Goal: Task Accomplishment & Management: Use online tool/utility

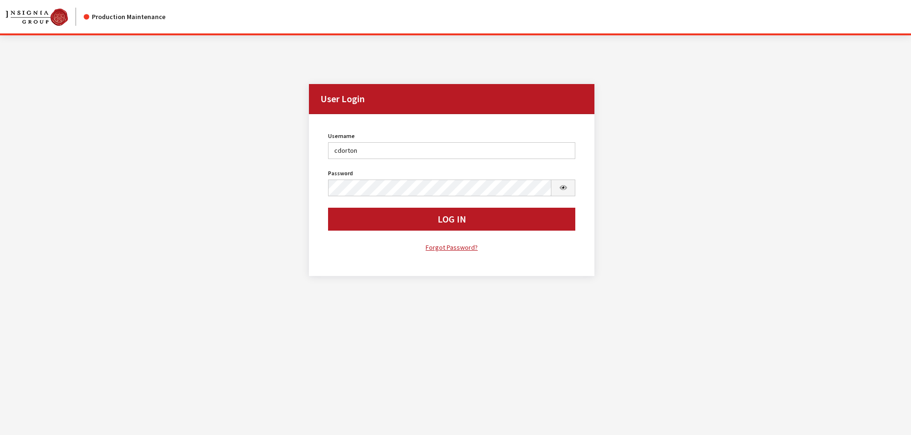
click at [403, 216] on button "Log In" at bounding box center [452, 219] width 248 height 23
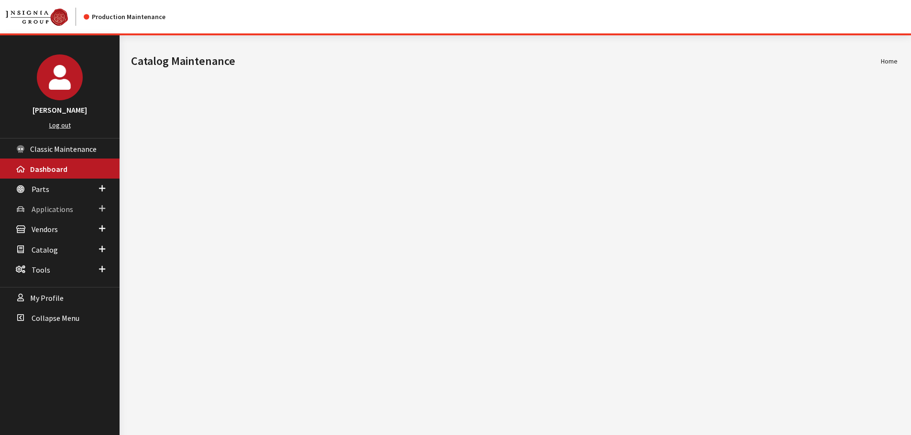
click at [45, 208] on span "Applications" at bounding box center [53, 210] width 42 height 10
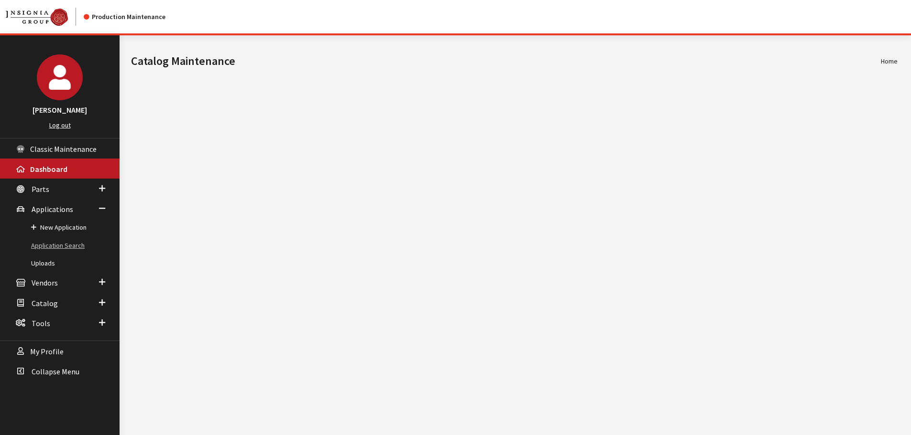
click at [42, 246] on link "Application Search" at bounding box center [60, 246] width 120 height 18
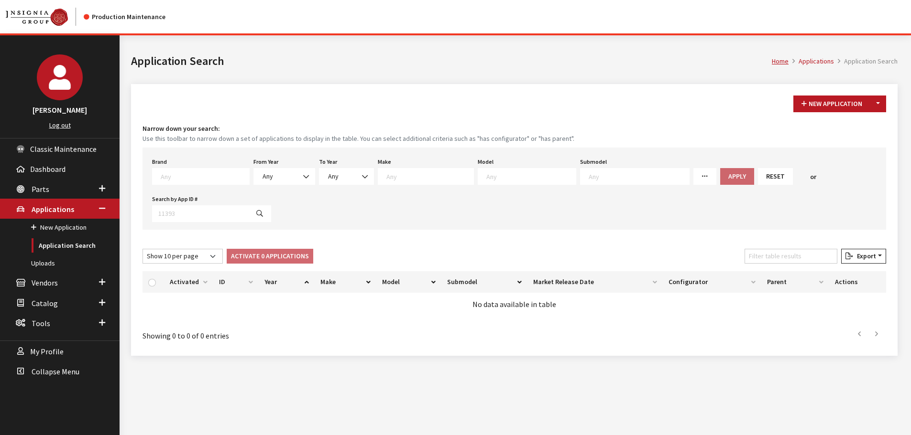
click at [183, 178] on textarea "Search" at bounding box center [205, 176] width 88 height 9
type textarea "vw"
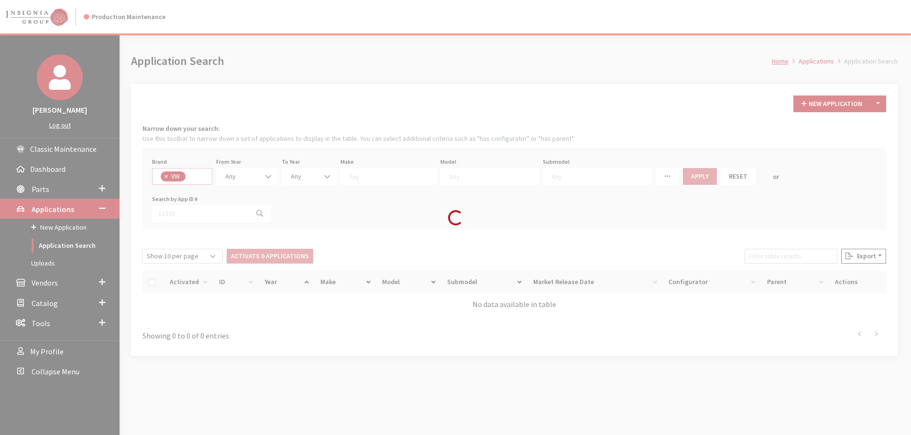
select select "11"
select select
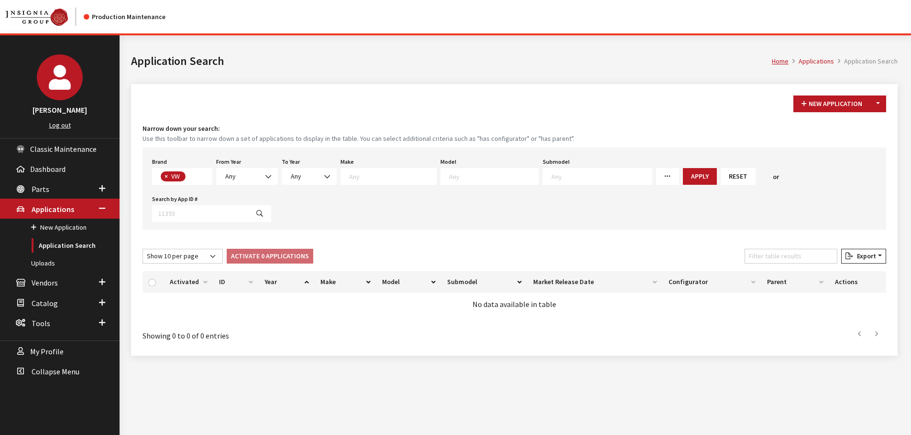
scroll to position [263, 0]
click at [262, 177] on span at bounding box center [269, 177] width 16 height 16
select select "2026"
select select
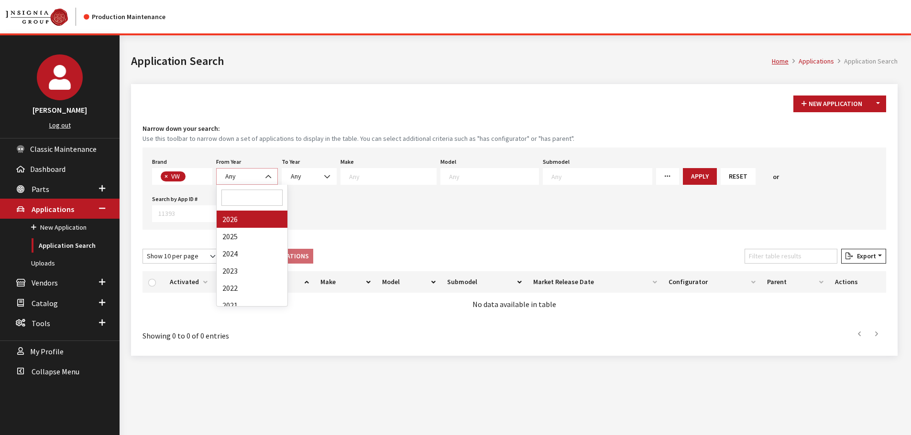
select select
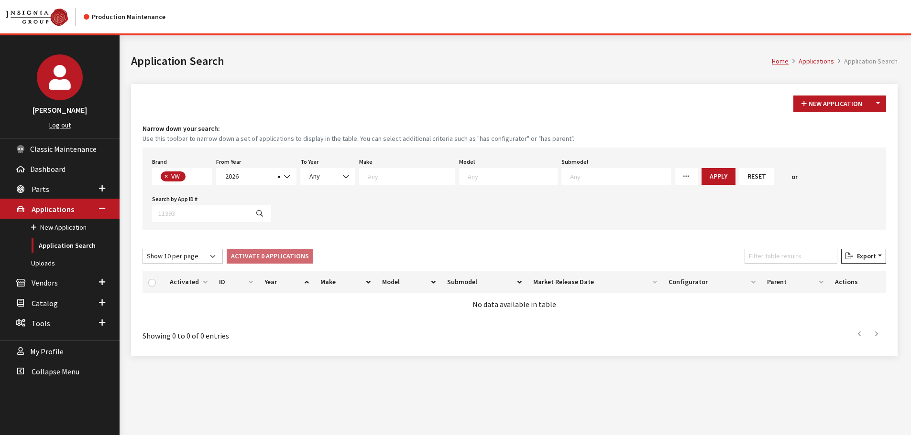
click at [468, 175] on textarea "Search" at bounding box center [512, 176] width 89 height 9
select select "291"
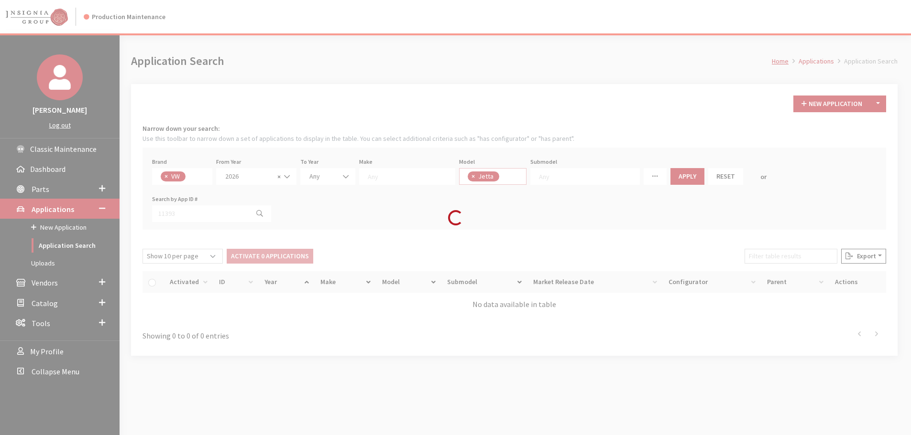
scroll to position [18, 0]
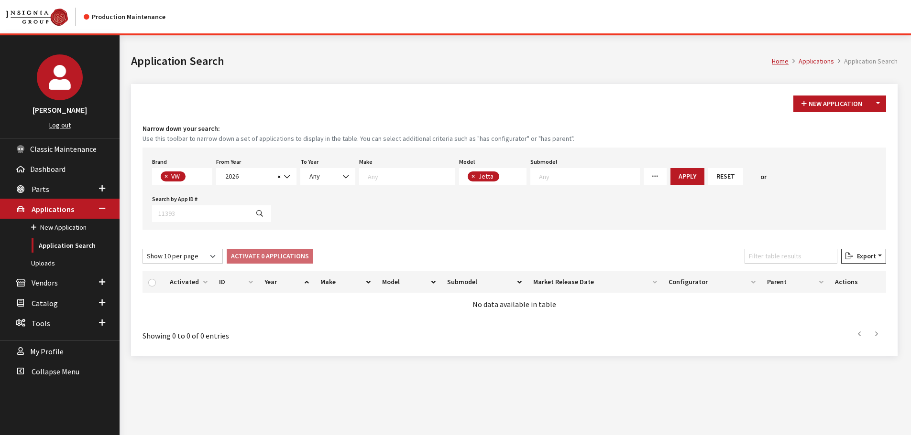
click at [511, 180] on span "× Jetta" at bounding box center [493, 176] width 68 height 17
click at [545, 180] on span "× Jetta × Jetta GLI" at bounding box center [515, 176] width 112 height 17
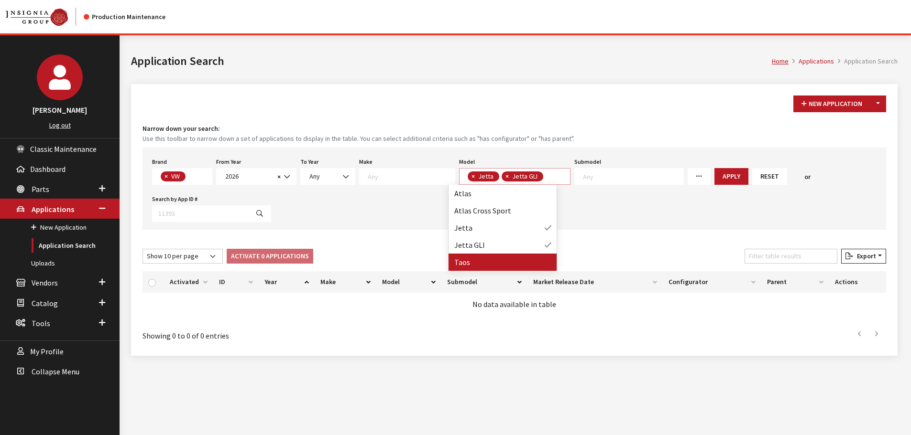
select select
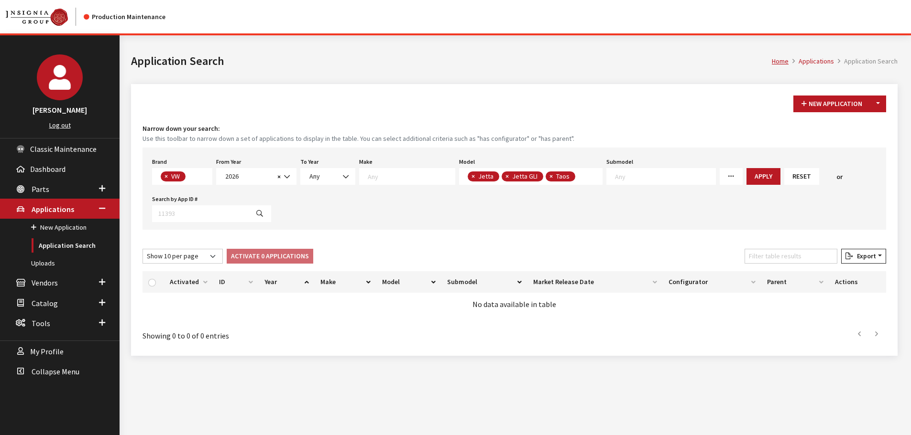
scroll to position [18, 0]
click at [746, 173] on button "Apply" at bounding box center [763, 176] width 34 height 17
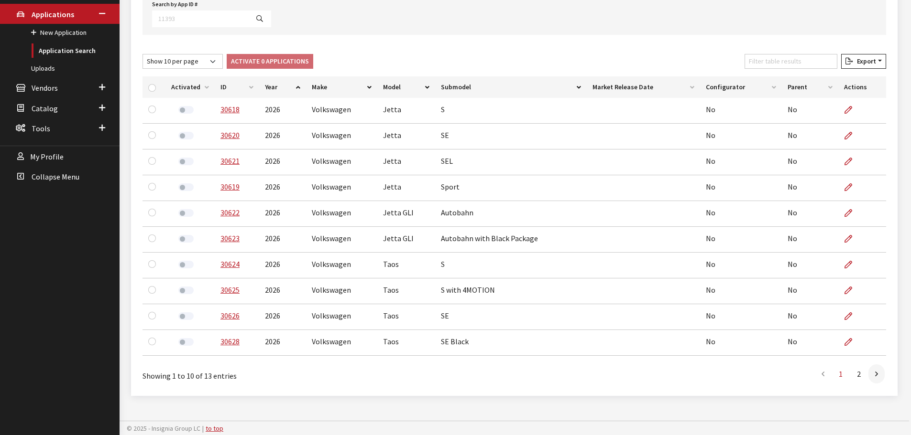
scroll to position [196, 0]
click at [882, 373] on link at bounding box center [876, 373] width 16 height 19
